Goal: Check status: Check status

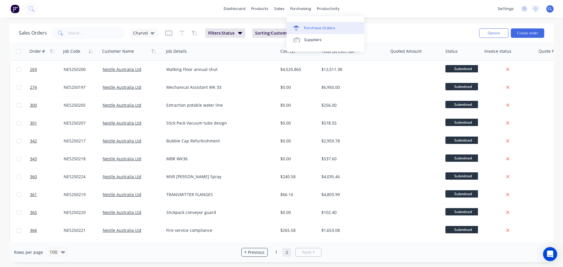
click at [307, 28] on div "Purchase Orders" at bounding box center [319, 28] width 31 height 5
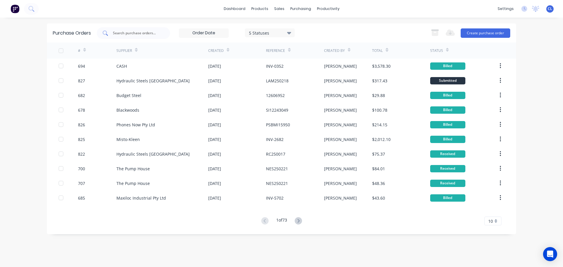
click at [126, 33] on input "text" at bounding box center [136, 33] width 49 height 6
type input "606"
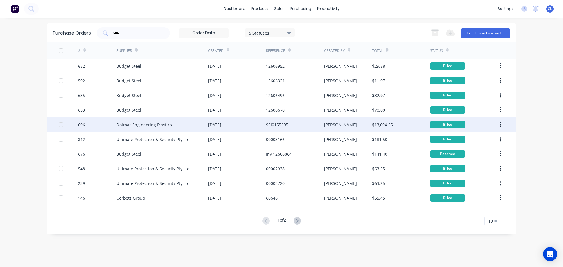
click at [93, 123] on div "606" at bounding box center [97, 124] width 39 height 15
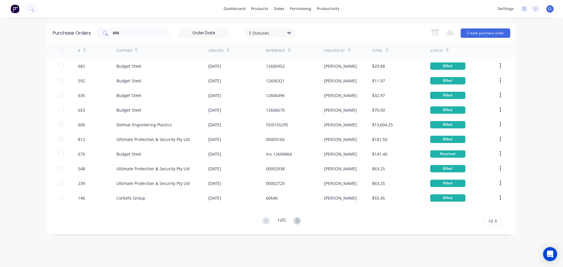
click at [146, 34] on input "606" at bounding box center [136, 33] width 49 height 6
drag, startPoint x: 141, startPoint y: 34, endPoint x: -33, endPoint y: 32, distance: 174.8
click at [0, 32] on html "dashboard products sales purchasing productivity dashboard products Product Cat…" at bounding box center [281, 133] width 563 height 267
type input "169"
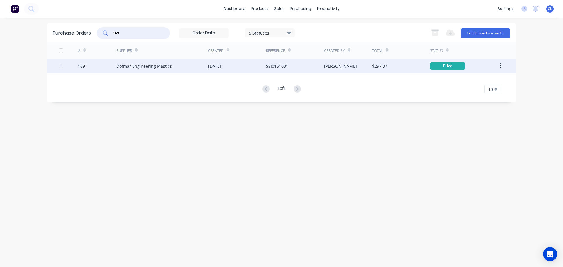
click at [83, 69] on div "169" at bounding box center [81, 66] width 7 height 6
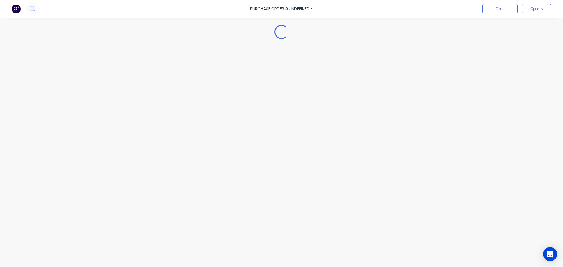
type textarea "x"
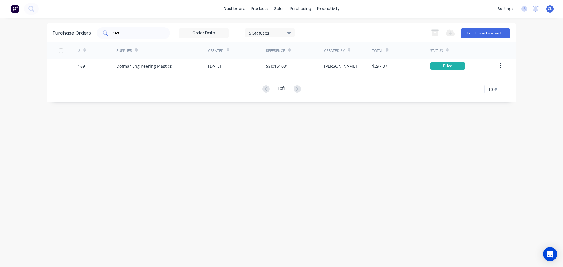
click at [124, 31] on input "169" at bounding box center [136, 33] width 49 height 6
drag, startPoint x: 100, startPoint y: 33, endPoint x: 47, endPoint y: 33, distance: 53.1
click at [48, 33] on div "Purchase Orders 169 5 Statuses 5 Statuses Export to Excel (XLSX) Create purchas…" at bounding box center [281, 32] width 469 height 19
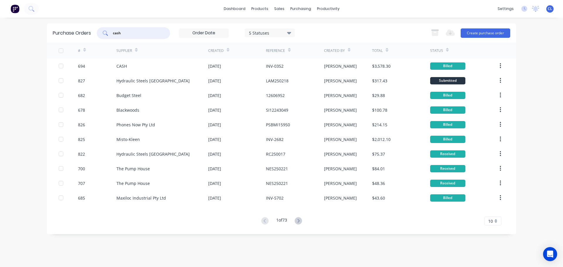
type input "cash"
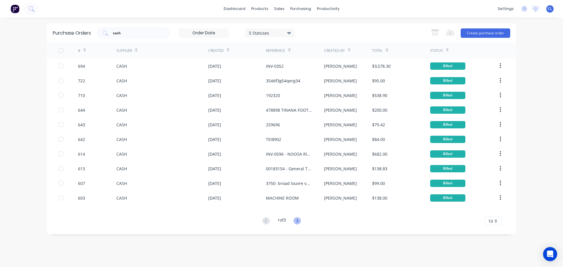
click at [295, 222] on icon at bounding box center [297, 220] width 7 height 7
click at [298, 220] on icon at bounding box center [297, 220] width 7 height 7
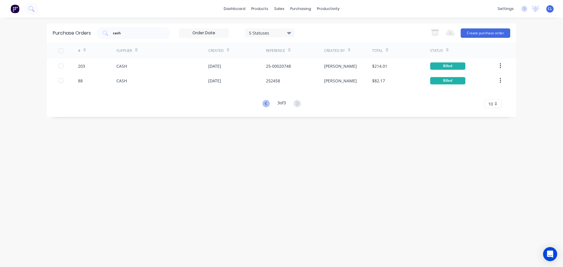
click at [263, 104] on icon at bounding box center [266, 103] width 7 height 7
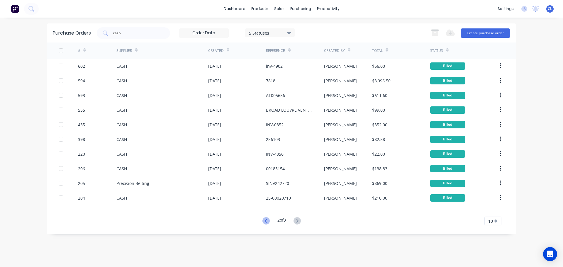
click at [264, 222] on icon at bounding box center [266, 220] width 7 height 7
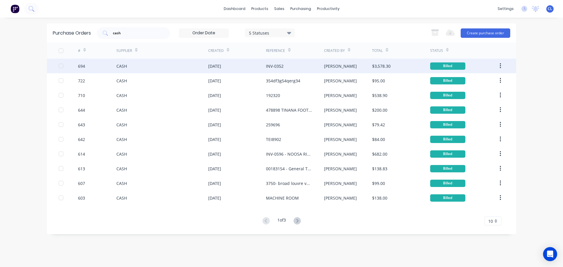
click at [84, 66] on div "694" at bounding box center [81, 66] width 7 height 6
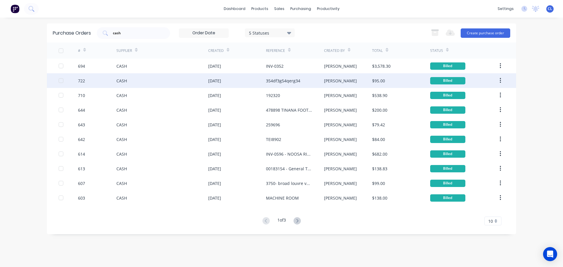
click at [82, 82] on div "722" at bounding box center [81, 81] width 7 height 6
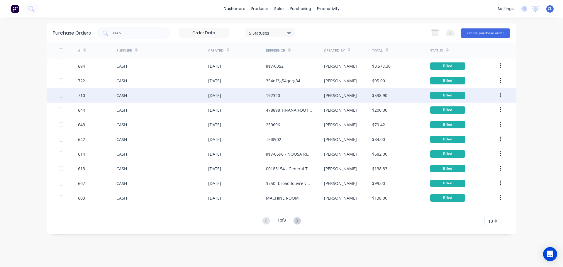
click at [79, 98] on div "710" at bounding box center [81, 95] width 7 height 6
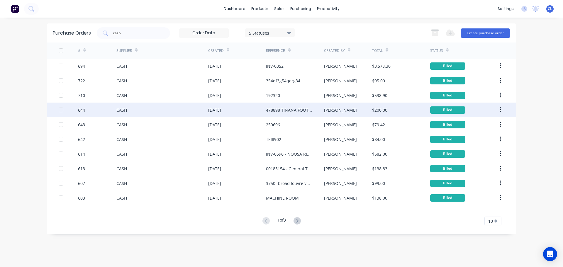
click at [81, 111] on div "644" at bounding box center [81, 110] width 7 height 6
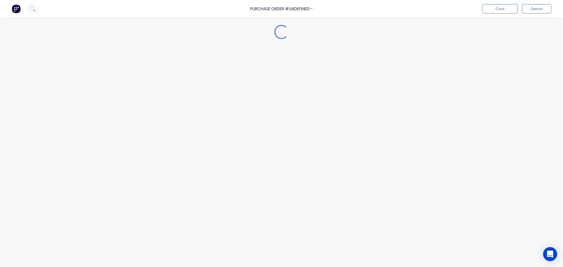
type textarea "x"
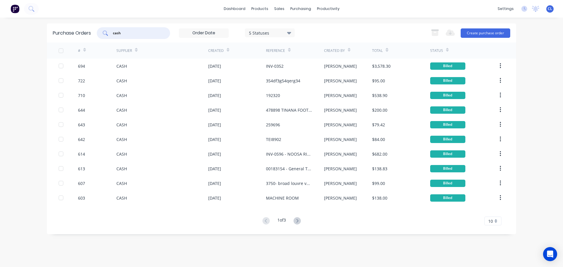
drag, startPoint x: 138, startPoint y: 34, endPoint x: 126, endPoint y: 35, distance: 11.8
click at [131, 35] on input "cash" at bounding box center [136, 33] width 49 height 6
click at [25, 38] on div "dashboard products sales purchasing productivity dashboard products Product Cat…" at bounding box center [281, 133] width 563 height 267
type input "dotmar"
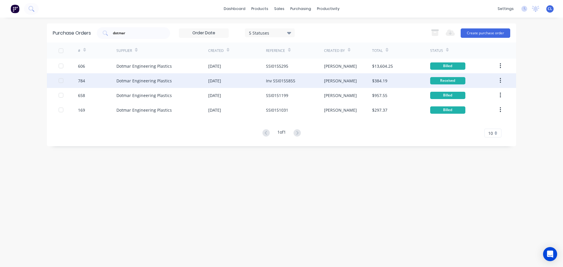
click at [84, 80] on div "784" at bounding box center [81, 81] width 7 height 6
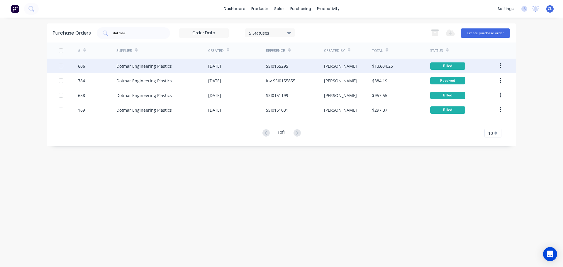
click at [86, 64] on div "606" at bounding box center [97, 66] width 39 height 15
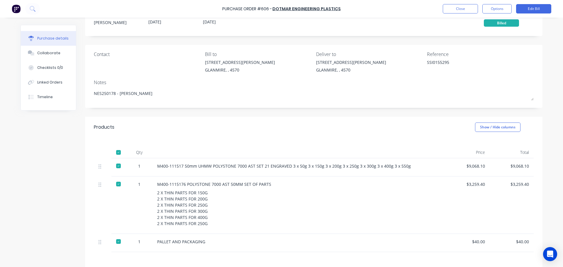
scroll to position [29, 0]
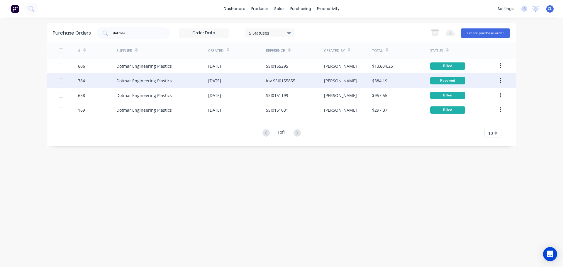
click at [88, 81] on div "784" at bounding box center [97, 80] width 39 height 15
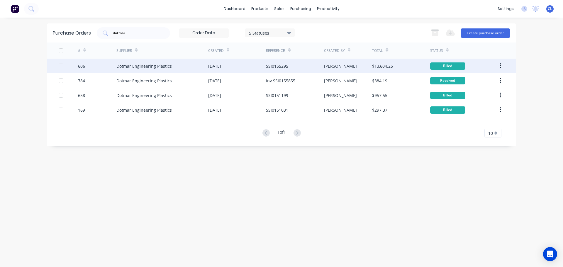
click at [96, 70] on div "606" at bounding box center [97, 66] width 39 height 15
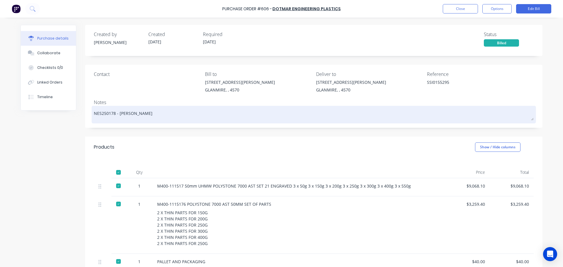
drag, startPoint x: 107, startPoint y: 114, endPoint x: 114, endPoint y: 115, distance: 7.1
click at [114, 115] on textarea "NES250178 - [PERSON_NAME]" at bounding box center [314, 113] width 440 height 13
click at [94, 114] on div "NES250178 - [PERSON_NAME]" at bounding box center [314, 114] width 440 height 15
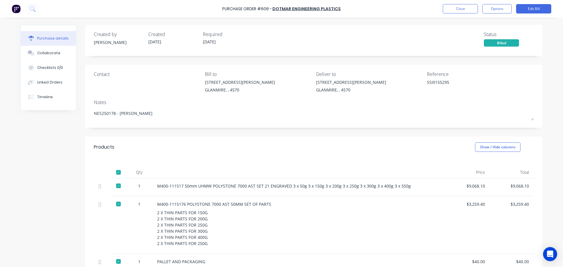
drag, startPoint x: 111, startPoint y: 113, endPoint x: 84, endPoint y: 113, distance: 27.6
click at [85, 113] on div "Contact [PERSON_NAME] to [STREET_ADDRESS][PERSON_NAME] Deliver to [STREET_ADDRE…" at bounding box center [314, 96] width 458 height 63
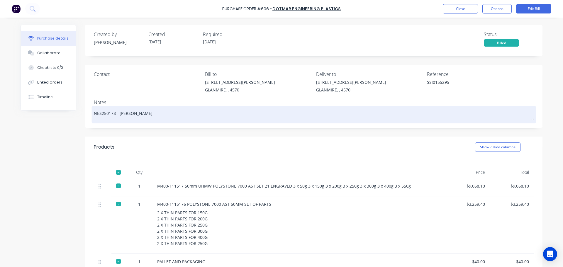
click at [121, 117] on textarea "NES250178 - [PERSON_NAME]" at bounding box center [314, 113] width 440 height 13
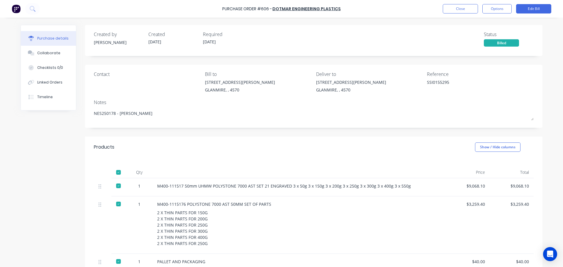
scroll to position [29, 0]
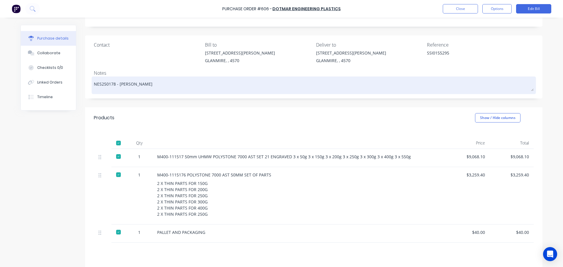
drag, startPoint x: 106, startPoint y: 84, endPoint x: 115, endPoint y: 84, distance: 8.8
click at [115, 84] on textarea "NES250178 - [PERSON_NAME]" at bounding box center [314, 84] width 440 height 13
click at [144, 86] on textarea "NES250178 - [PERSON_NAME]" at bounding box center [314, 84] width 440 height 13
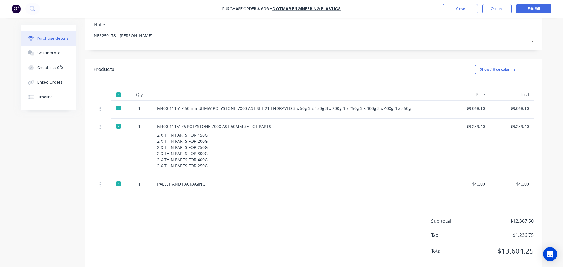
scroll to position [88, 0]
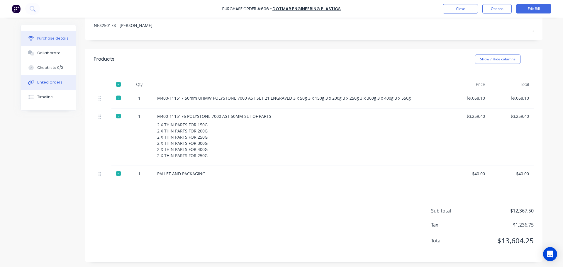
type textarea "x"
click at [48, 82] on div "Linked Orders" at bounding box center [49, 82] width 25 height 5
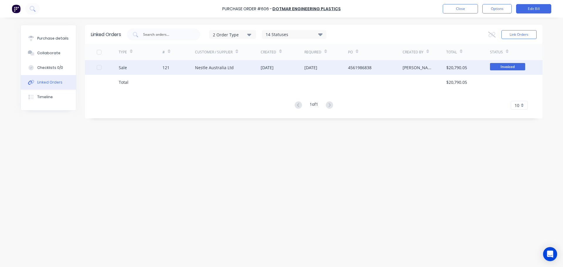
click at [132, 69] on div "Sale" at bounding box center [141, 67] width 44 height 15
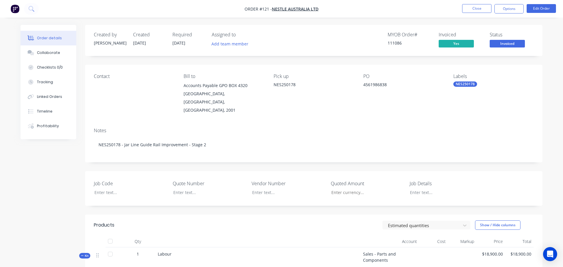
type input "$18,900.00"
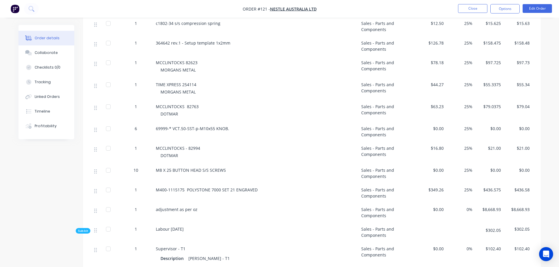
scroll to position [675, 0]
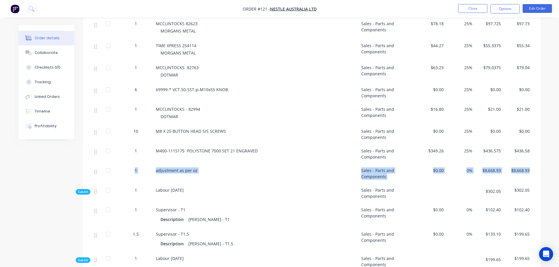
drag, startPoint x: 542, startPoint y: 158, endPoint x: 60, endPoint y: 169, distance: 481.5
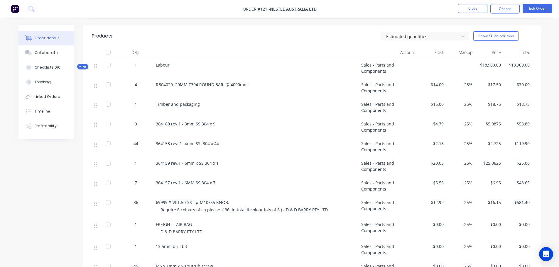
scroll to position [176, 0]
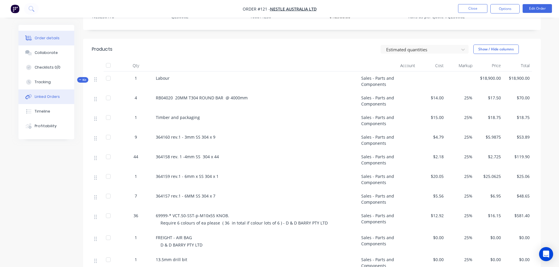
click at [44, 95] on div "Linked Orders" at bounding box center [47, 96] width 25 height 5
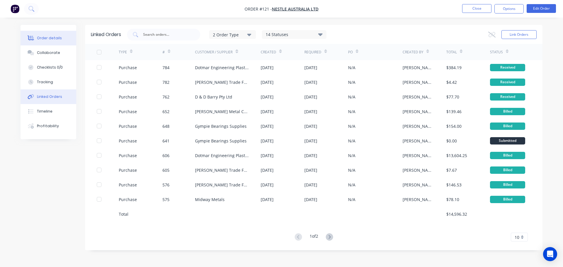
click at [45, 39] on div "Order details" at bounding box center [49, 37] width 25 height 5
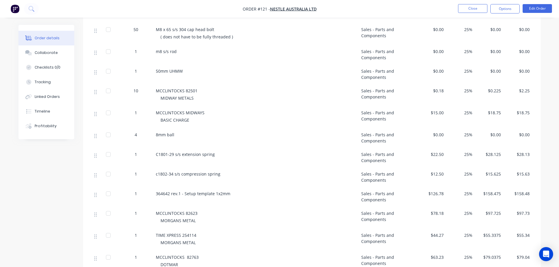
scroll to position [499, 0]
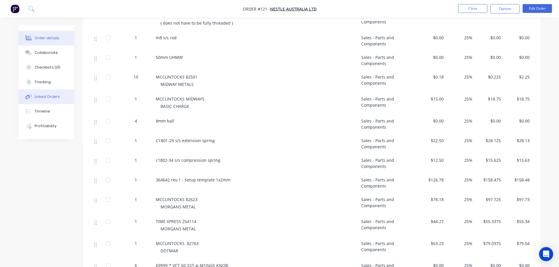
click at [43, 99] on div "Linked Orders" at bounding box center [47, 96] width 25 height 5
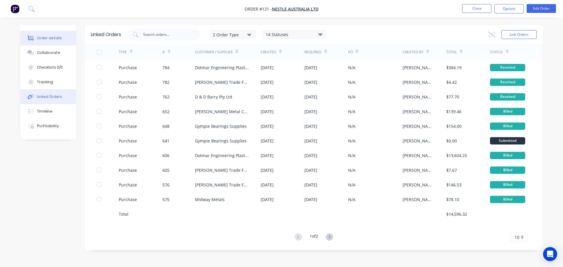
click at [39, 36] on div "Order details" at bounding box center [49, 37] width 25 height 5
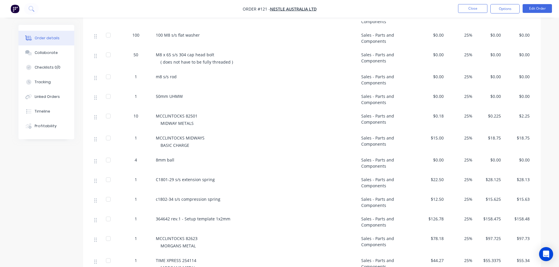
scroll to position [469, 0]
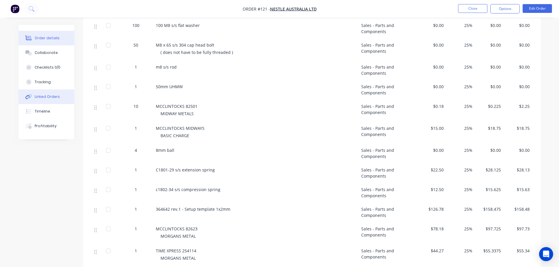
click at [49, 99] on div "Linked Orders" at bounding box center [47, 96] width 25 height 5
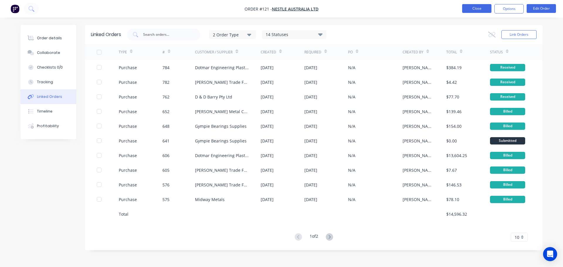
click at [466, 11] on button "Close" at bounding box center [476, 8] width 29 height 9
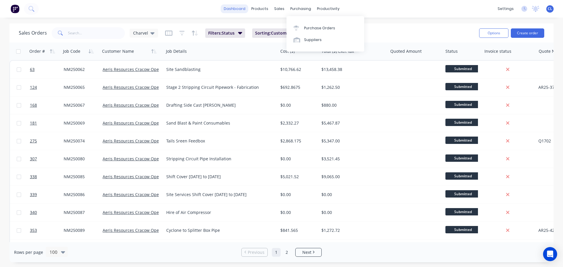
click at [242, 8] on link "dashboard" at bounding box center [235, 8] width 28 height 9
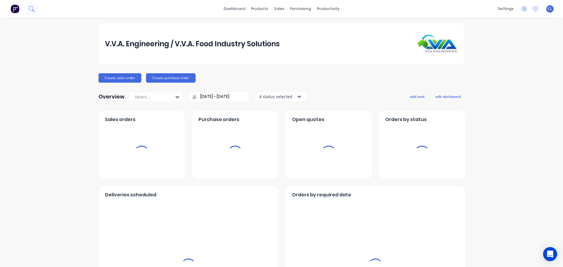
click at [34, 8] on icon at bounding box center [31, 9] width 6 height 6
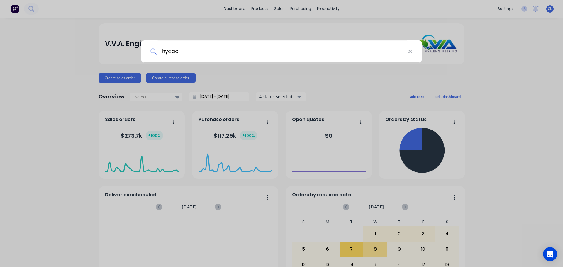
type input "hydac"
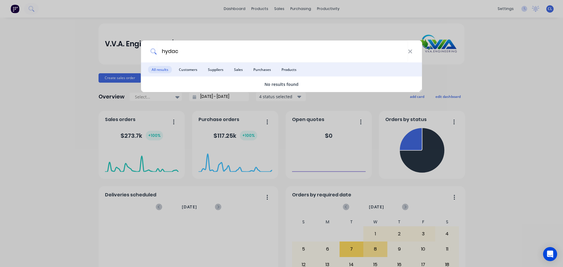
drag, startPoint x: 187, startPoint y: 55, endPoint x: 112, endPoint y: 54, distance: 75.4
click at [112, 54] on div "hydac All results Customers Suppliers Sales Purchases Products No results found" at bounding box center [281, 133] width 563 height 267
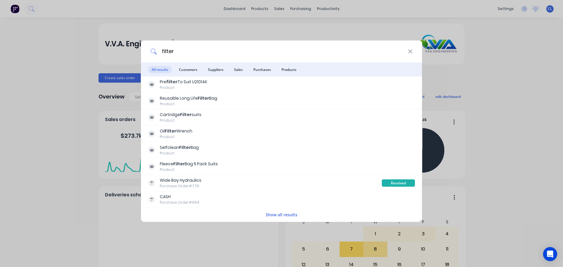
type input "filter"
click at [260, 73] on li "Purchases" at bounding box center [262, 69] width 25 height 14
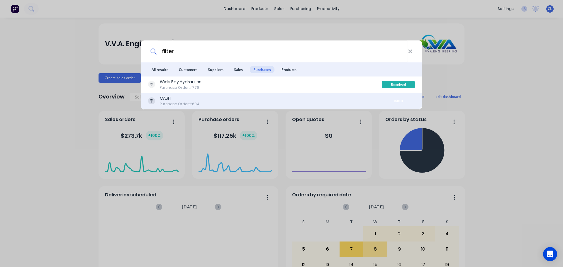
click at [167, 103] on div "Purchase Order #694" at bounding box center [180, 103] width 40 height 5
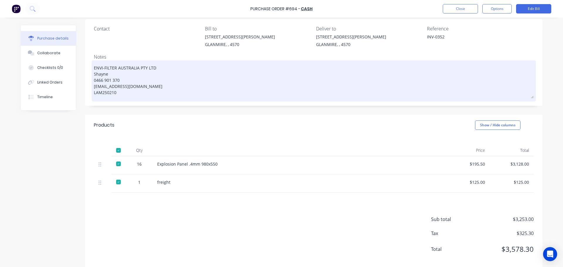
scroll to position [55, 0]
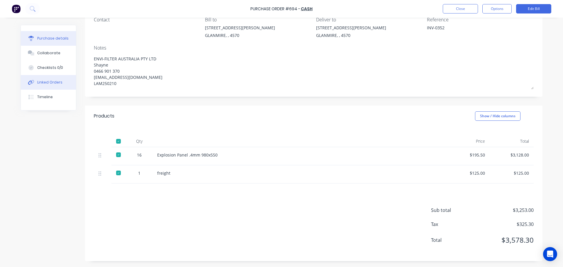
click at [50, 82] on div "Linked Orders" at bounding box center [49, 82] width 25 height 5
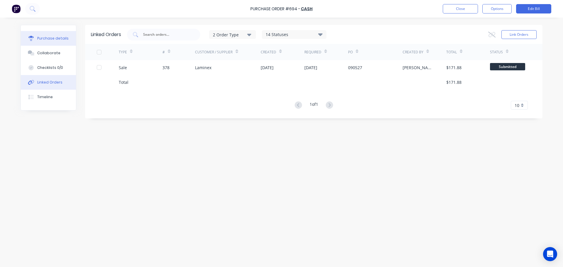
click at [32, 38] on icon at bounding box center [30, 38] width 5 height 5
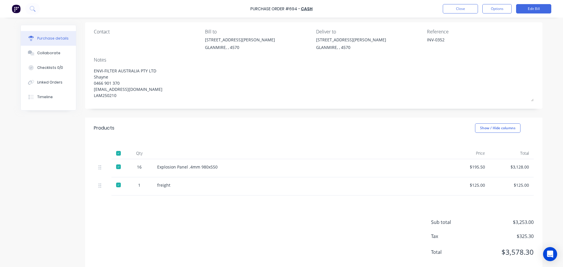
scroll to position [55, 0]
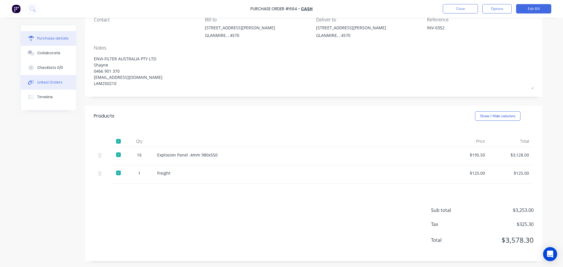
click at [59, 84] on button "Linked Orders" at bounding box center [48, 82] width 55 height 15
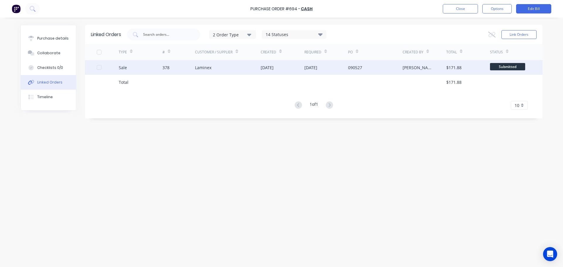
click at [122, 70] on div "Sale" at bounding box center [123, 68] width 8 height 6
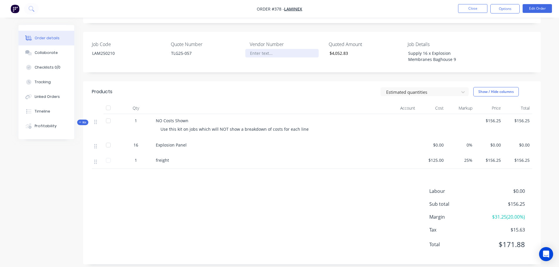
scroll to position [131, 0]
click at [51, 100] on button "Linked Orders" at bounding box center [46, 96] width 56 height 15
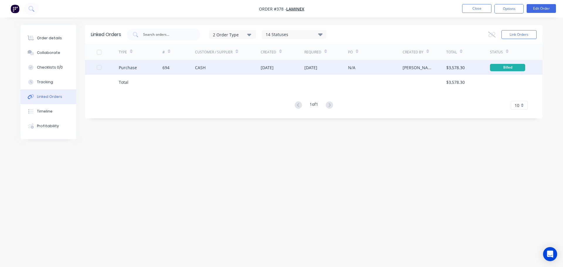
click at [148, 64] on div "Purchase" at bounding box center [141, 67] width 44 height 15
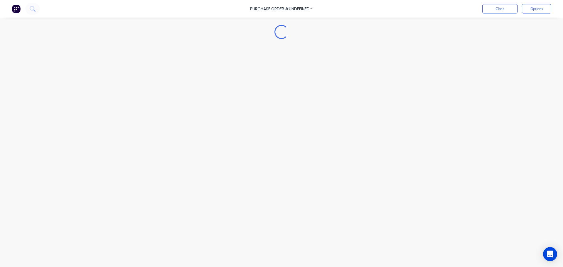
type textarea "x"
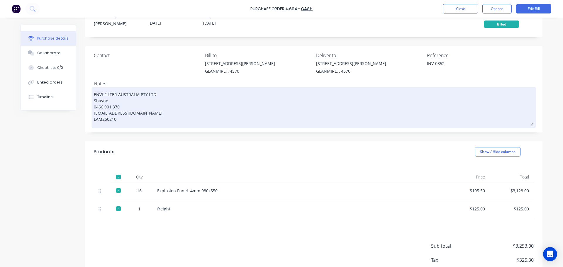
scroll to position [55, 0]
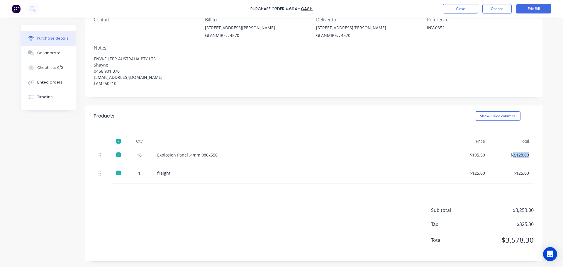
drag, startPoint x: 526, startPoint y: 155, endPoint x: 510, endPoint y: 156, distance: 15.3
click at [510, 156] on div "$3,128.00" at bounding box center [512, 156] width 44 height 18
click at [60, 80] on button "Linked Orders" at bounding box center [48, 82] width 55 height 15
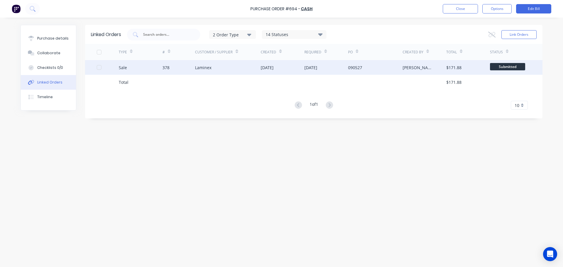
click at [128, 68] on div "Sale" at bounding box center [141, 67] width 44 height 15
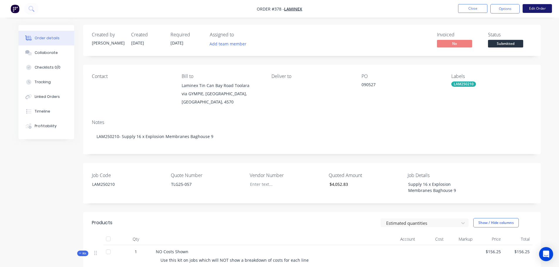
click at [533, 9] on button "Edit Order" at bounding box center [536, 8] width 29 height 9
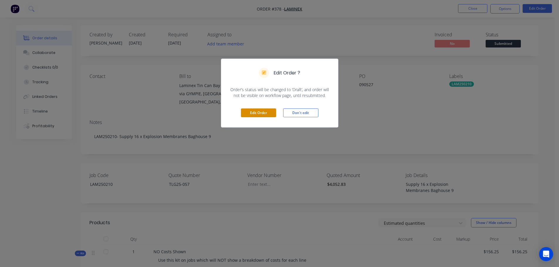
click at [263, 111] on button "Edit Order" at bounding box center [258, 113] width 35 height 9
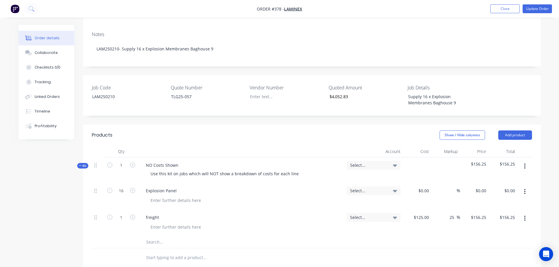
scroll to position [117, 0]
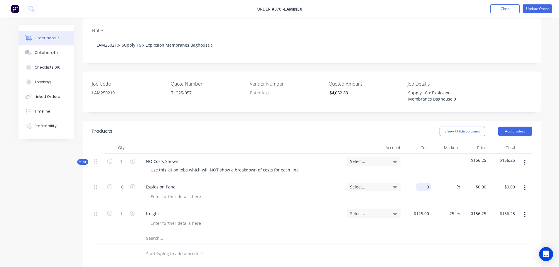
click at [423, 183] on div "0 $0.00" at bounding box center [423, 187] width 16 height 9
type input "$195.50"
type input "$3,128.00"
click at [443, 179] on div "%" at bounding box center [445, 192] width 29 height 27
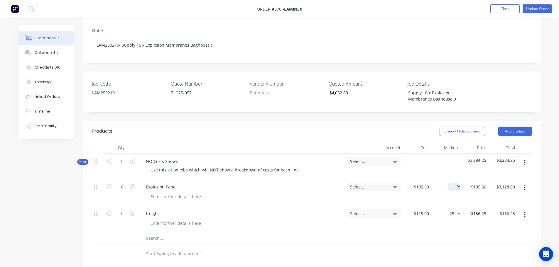
click at [451, 183] on input at bounding box center [453, 187] width 7 height 9
type input "25"
type input "$244.375"
type input "$3,910.00"
click at [461, 158] on div "$4,066.25" at bounding box center [474, 167] width 29 height 26
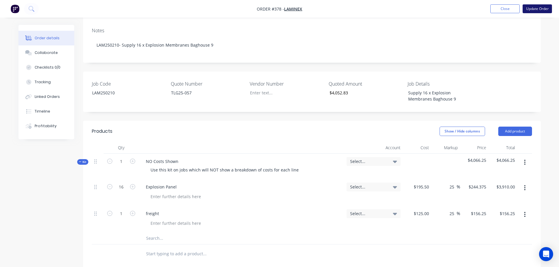
click at [532, 12] on button "Update Order" at bounding box center [536, 8] width 29 height 9
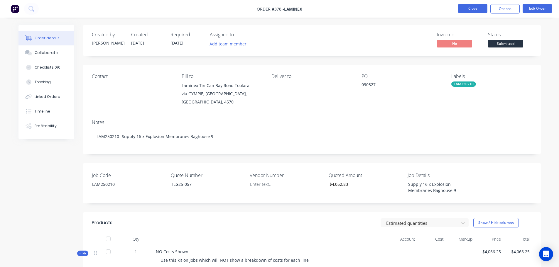
click at [475, 7] on button "Close" at bounding box center [472, 8] width 29 height 9
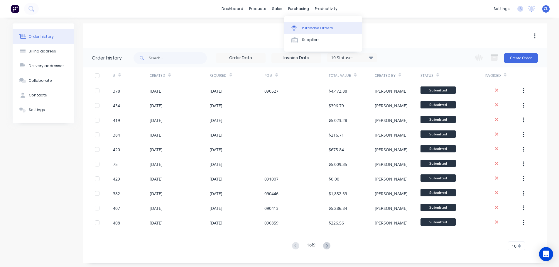
click at [306, 25] on link "Purchase Orders" at bounding box center [323, 28] width 78 height 12
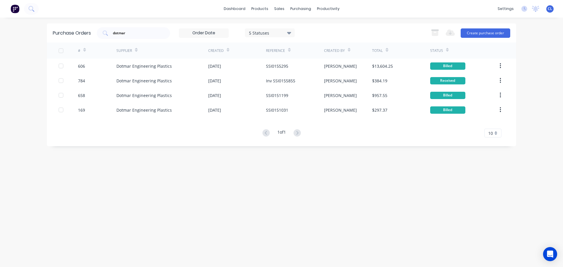
drag, startPoint x: 158, startPoint y: 35, endPoint x: -16, endPoint y: 33, distance: 174.2
click at [0, 33] on html "dashboard products sales purchasing productivity dashboard products Product Cat…" at bounding box center [281, 133] width 563 height 267
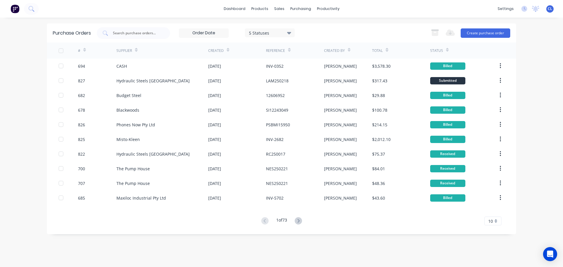
click at [200, 36] on input at bounding box center [203, 33] width 49 height 9
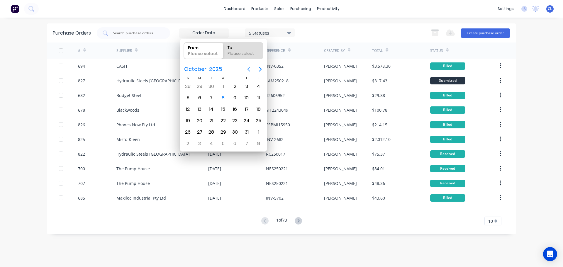
click at [245, 67] on button "Previous page" at bounding box center [249, 69] width 12 height 12
click at [233, 121] on div "25" at bounding box center [235, 120] width 9 height 9
type input "[DATE]"
radio input "false"
radio input "true"
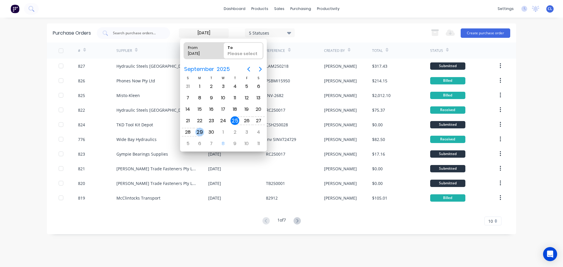
click at [199, 133] on div "29" at bounding box center [199, 132] width 9 height 9
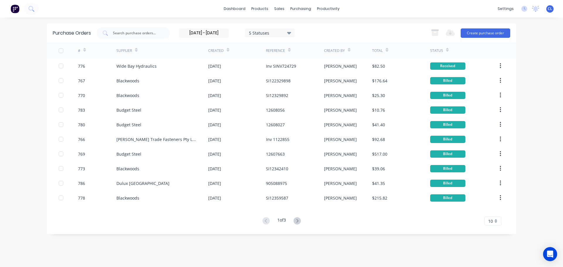
click at [23, 103] on div "dashboard products sales purchasing productivity dashboard products Product Cat…" at bounding box center [281, 133] width 563 height 267
click at [298, 222] on icon at bounding box center [297, 221] width 2 height 4
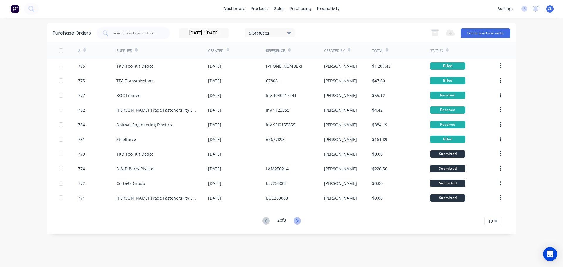
click at [297, 220] on icon at bounding box center [297, 220] width 7 height 7
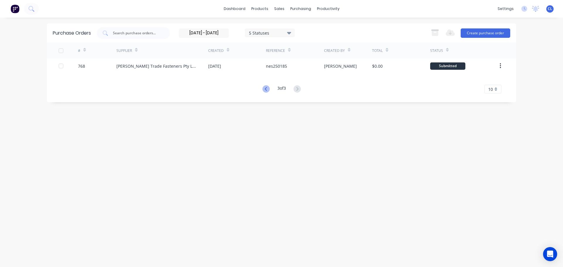
click at [266, 90] on icon at bounding box center [266, 88] width 7 height 7
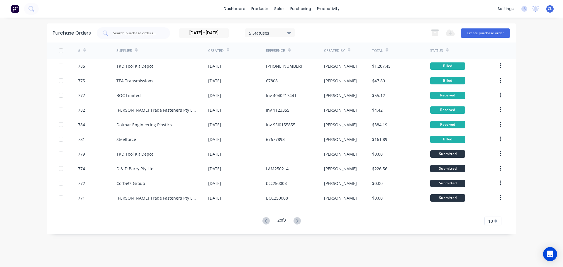
click at [497, 220] on div "10" at bounding box center [493, 221] width 17 height 9
click at [497, 200] on div "30" at bounding box center [493, 201] width 16 height 10
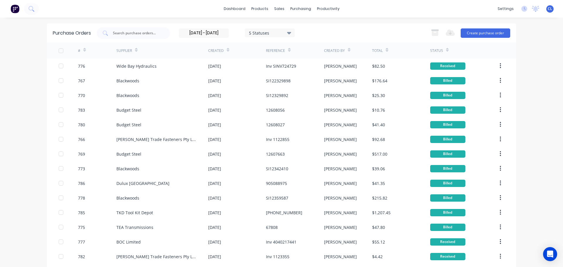
click at [33, 126] on div "dashboard products sales purchasing productivity dashboard products Product Cat…" at bounding box center [281, 133] width 563 height 267
click at [214, 36] on input "[DATE] - [DATE]" at bounding box center [203, 33] width 49 height 9
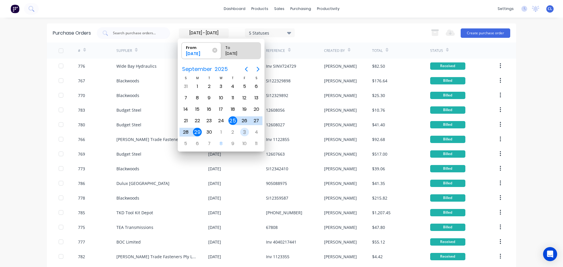
click at [242, 131] on div "3" at bounding box center [244, 132] width 9 height 9
type input "[DATE]"
radio input "false"
radio input "true"
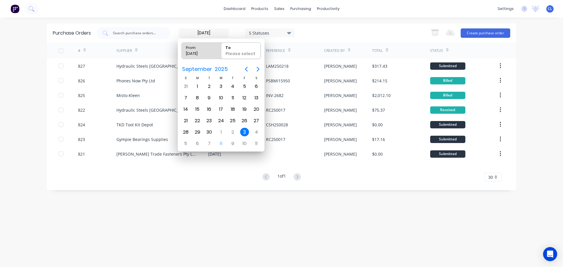
click at [200, 47] on div "From" at bounding box center [199, 47] width 30 height 8
click at [182, 47] on input "From [DATE]" at bounding box center [182, 51] width 0 height 16
radio input "true"
click at [211, 121] on div "23" at bounding box center [209, 120] width 9 height 9
type input "[DATE]"
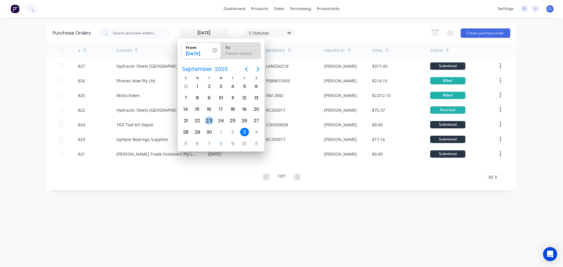
radio input "false"
radio input "true"
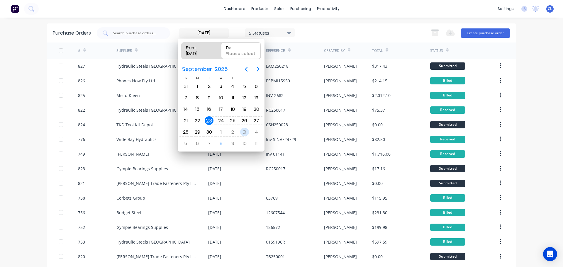
click at [245, 133] on div "3" at bounding box center [244, 132] width 9 height 9
type input "[DATE] - [DATE]"
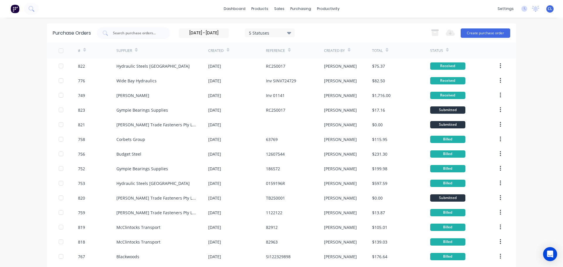
click at [26, 103] on div "dashboard products sales purchasing productivity dashboard products Product Cat…" at bounding box center [281, 133] width 563 height 267
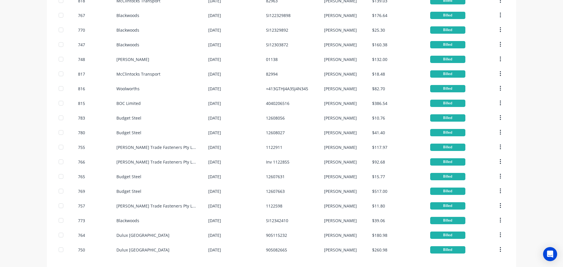
scroll to position [266, 0]
